Goal: Navigation & Orientation: Find specific page/section

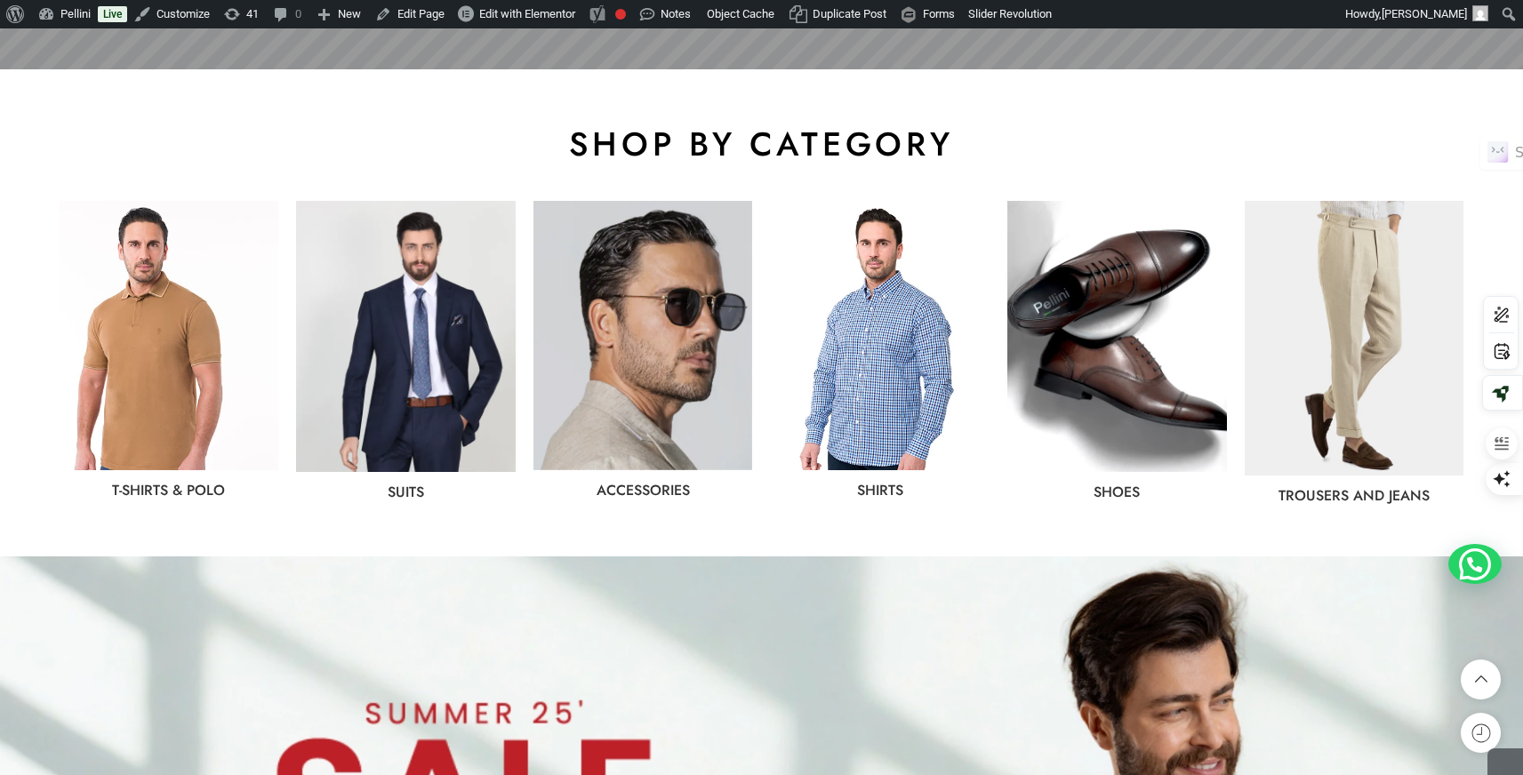
scroll to position [940, 0]
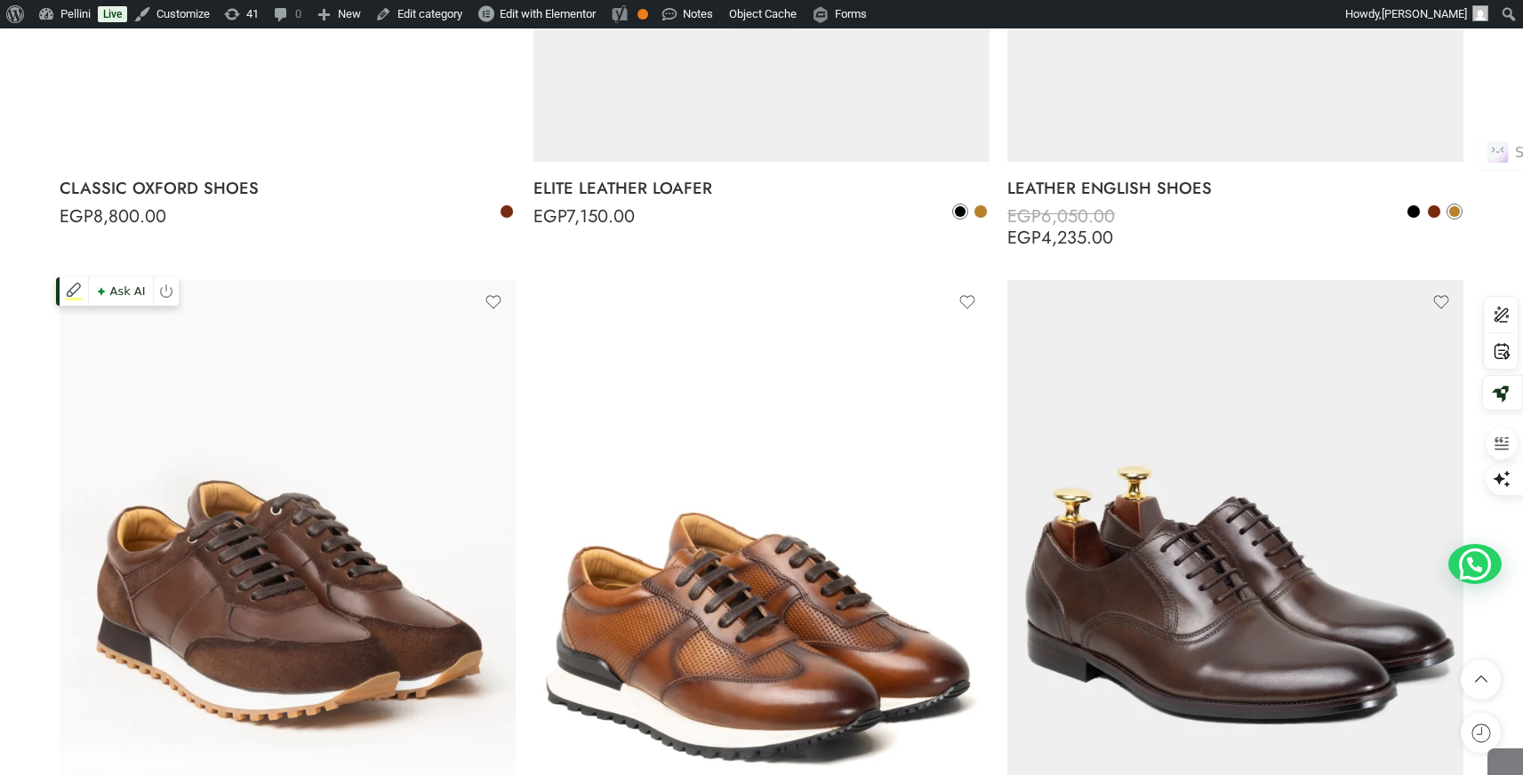
scroll to position [2223, 0]
